Goal: Use online tool/utility: Utilize a website feature to perform a specific function

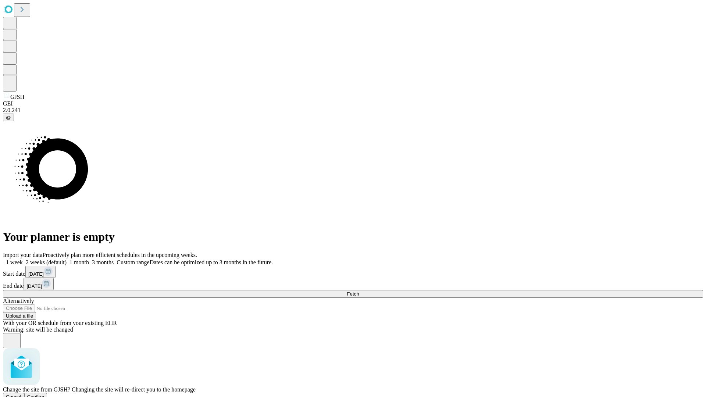
click at [44, 394] on span "Confirm" at bounding box center [35, 397] width 17 height 6
click at [67, 259] on label "2 weeks (default)" at bounding box center [45, 262] width 44 height 6
click at [359, 291] on span "Fetch" at bounding box center [353, 294] width 12 height 6
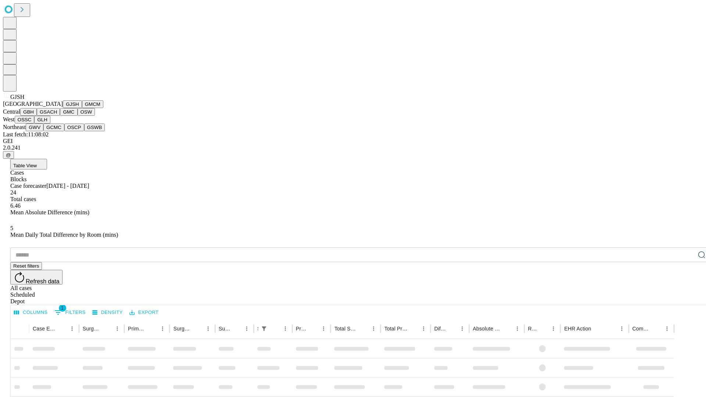
click at [82, 108] on button "GMCM" at bounding box center [92, 104] width 21 height 8
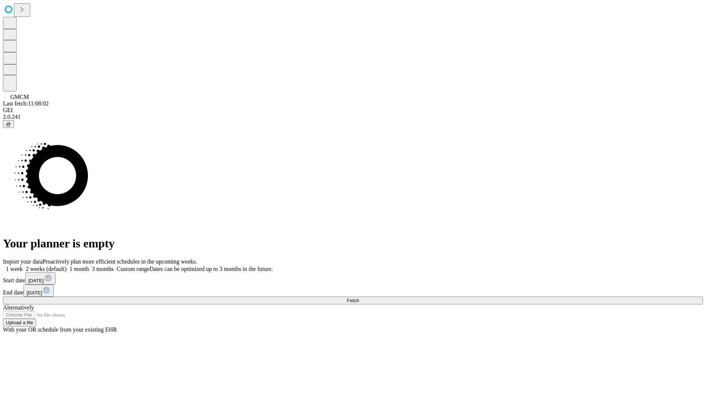
click at [67, 266] on label "2 weeks (default)" at bounding box center [45, 269] width 44 height 6
click at [359, 298] on span "Fetch" at bounding box center [353, 301] width 12 height 6
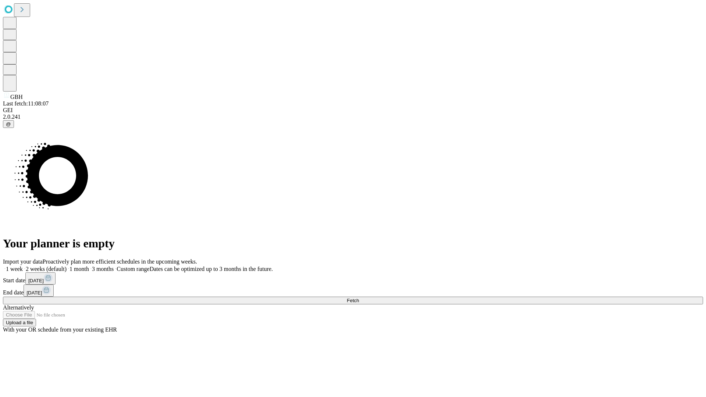
click at [67, 266] on label "2 weeks (default)" at bounding box center [45, 269] width 44 height 6
click at [359, 298] on span "Fetch" at bounding box center [353, 301] width 12 height 6
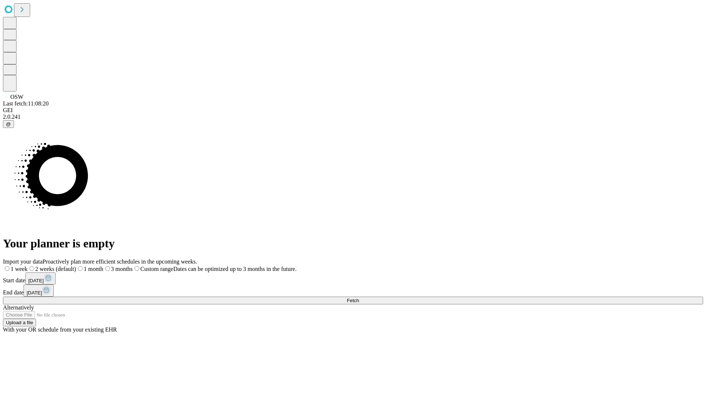
click at [76, 266] on label "2 weeks (default)" at bounding box center [52, 269] width 49 height 6
click at [359, 298] on span "Fetch" at bounding box center [353, 301] width 12 height 6
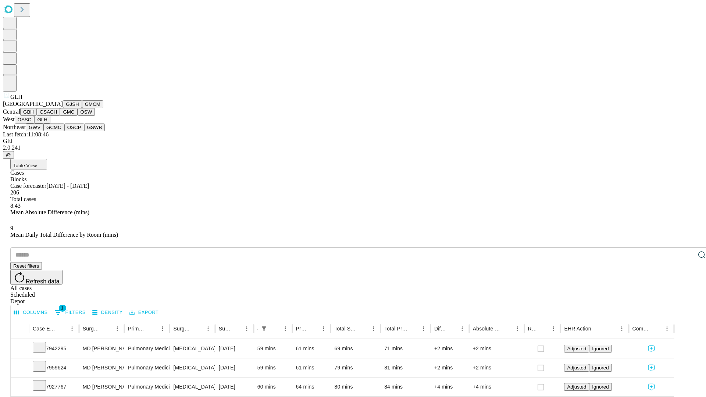
click at [43, 131] on button "GWV" at bounding box center [35, 128] width 18 height 8
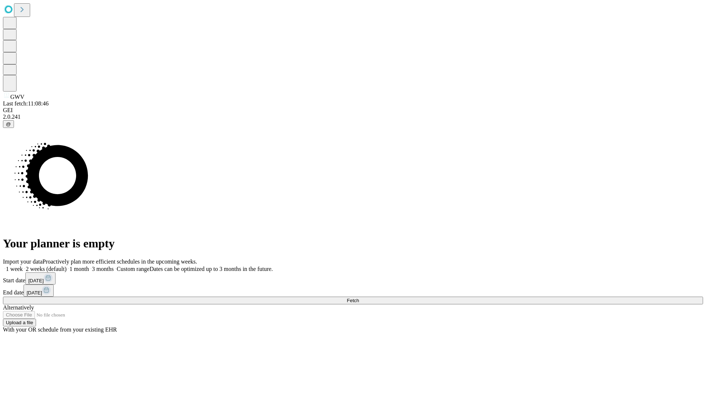
click at [67, 266] on label "2 weeks (default)" at bounding box center [45, 269] width 44 height 6
click at [359, 298] on span "Fetch" at bounding box center [353, 301] width 12 height 6
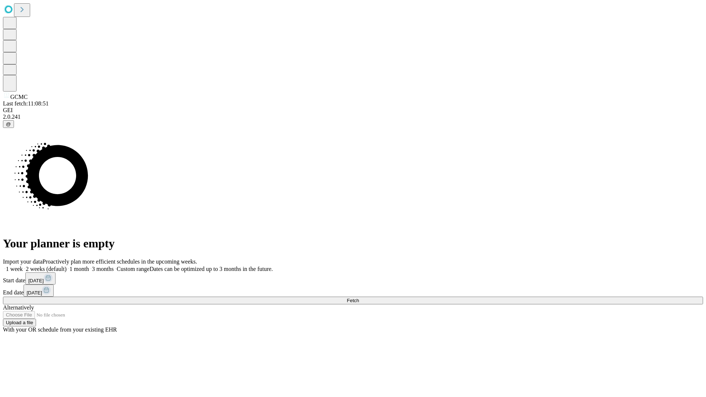
click at [359, 298] on span "Fetch" at bounding box center [353, 301] width 12 height 6
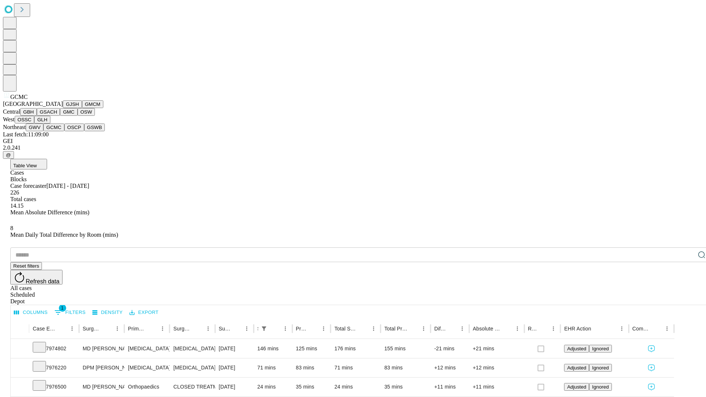
click at [64, 131] on button "OSCP" at bounding box center [74, 128] width 20 height 8
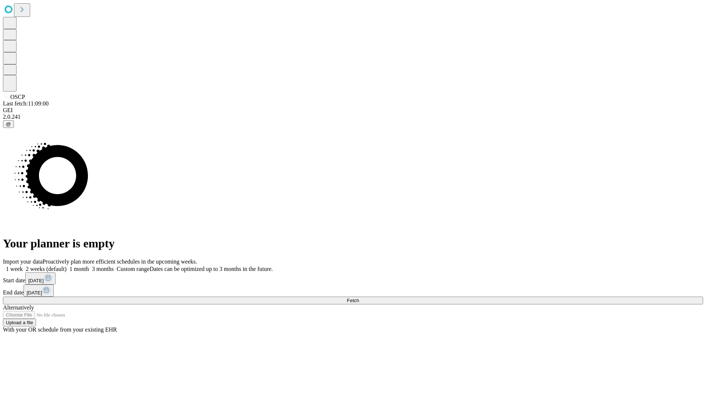
click at [67, 266] on label "2 weeks (default)" at bounding box center [45, 269] width 44 height 6
click at [359, 298] on span "Fetch" at bounding box center [353, 301] width 12 height 6
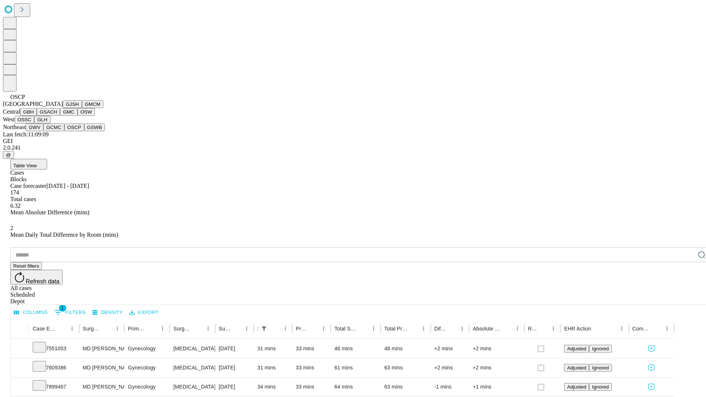
click at [84, 131] on button "GSWB" at bounding box center [94, 128] width 21 height 8
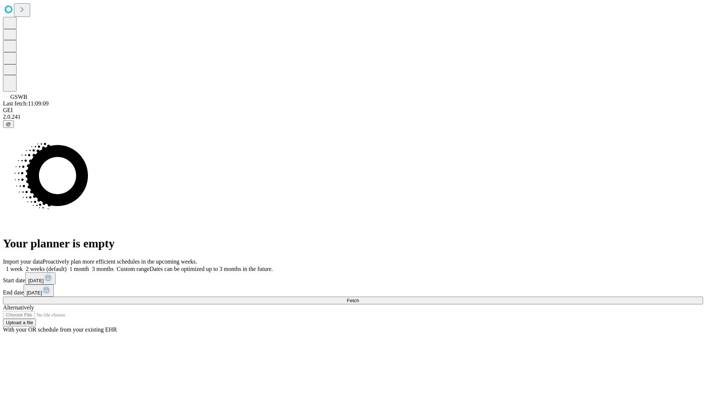
click at [67, 266] on label "2 weeks (default)" at bounding box center [45, 269] width 44 height 6
click at [359, 298] on span "Fetch" at bounding box center [353, 301] width 12 height 6
